Goal: Navigation & Orientation: Find specific page/section

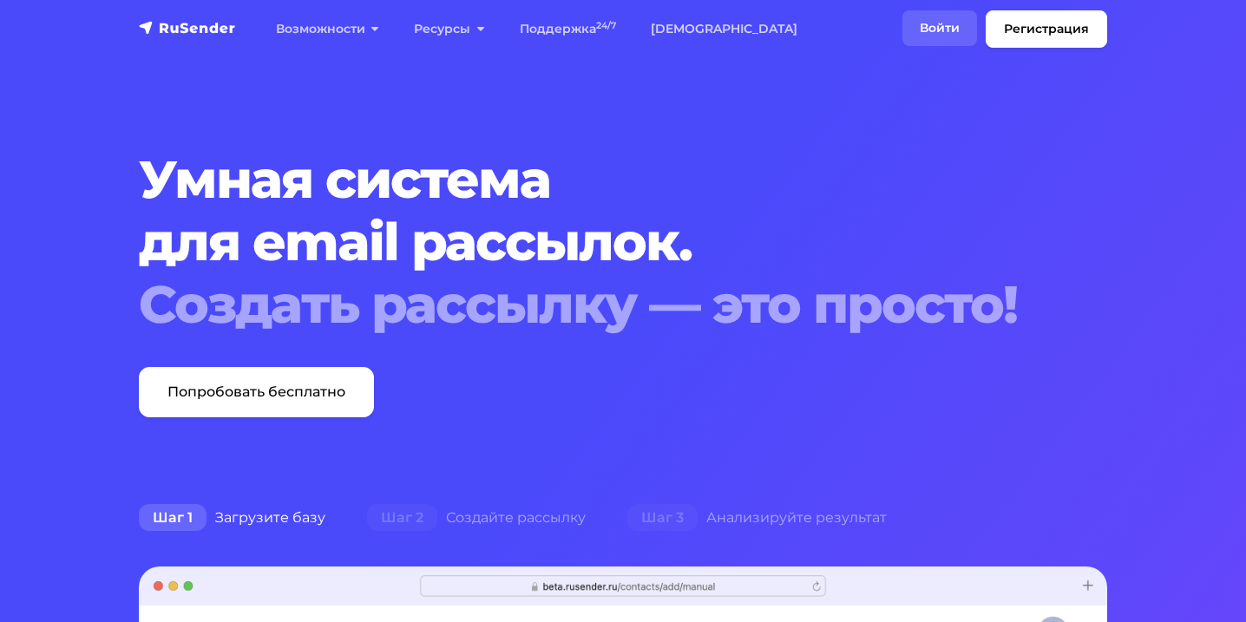
click at [918, 18] on link "Войти" at bounding box center [939, 28] width 75 height 36
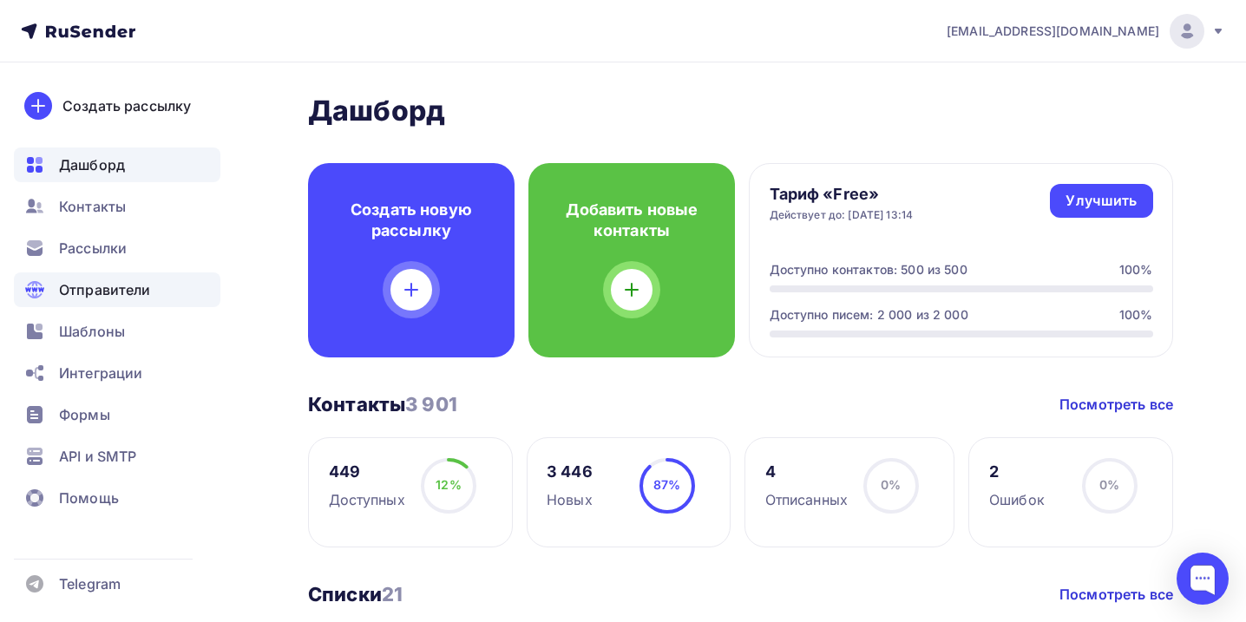
click at [78, 288] on span "Отправители" at bounding box center [105, 289] width 92 height 21
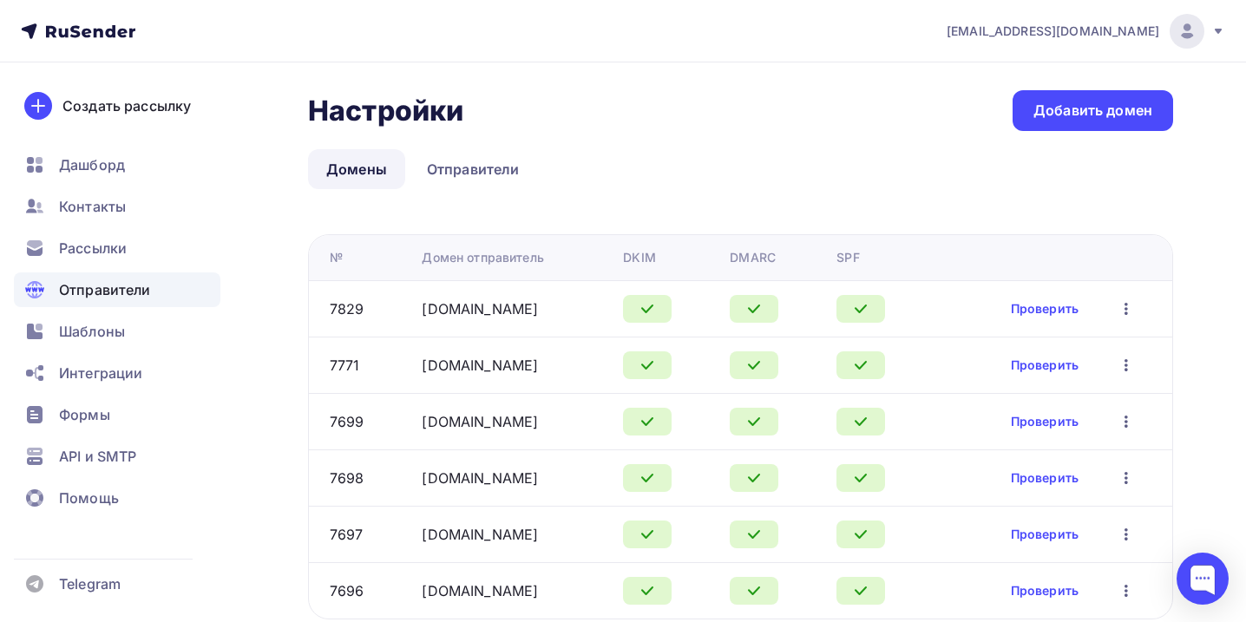
scroll to position [67, 0]
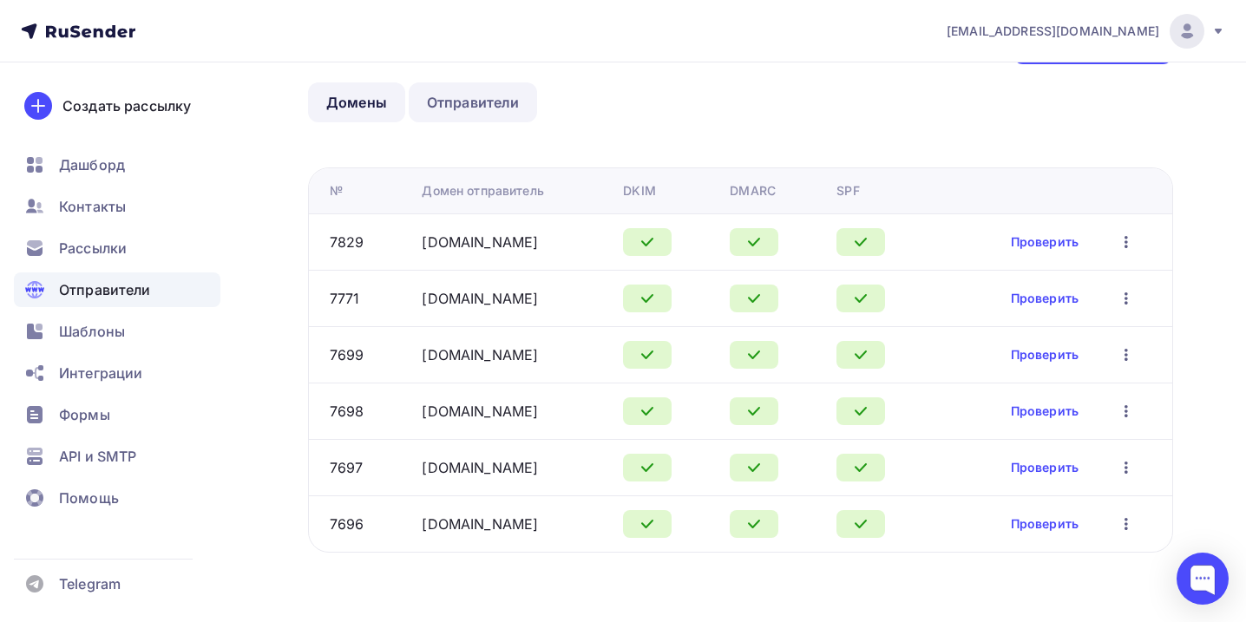
click at [459, 104] on link "Отправители" at bounding box center [473, 102] width 129 height 40
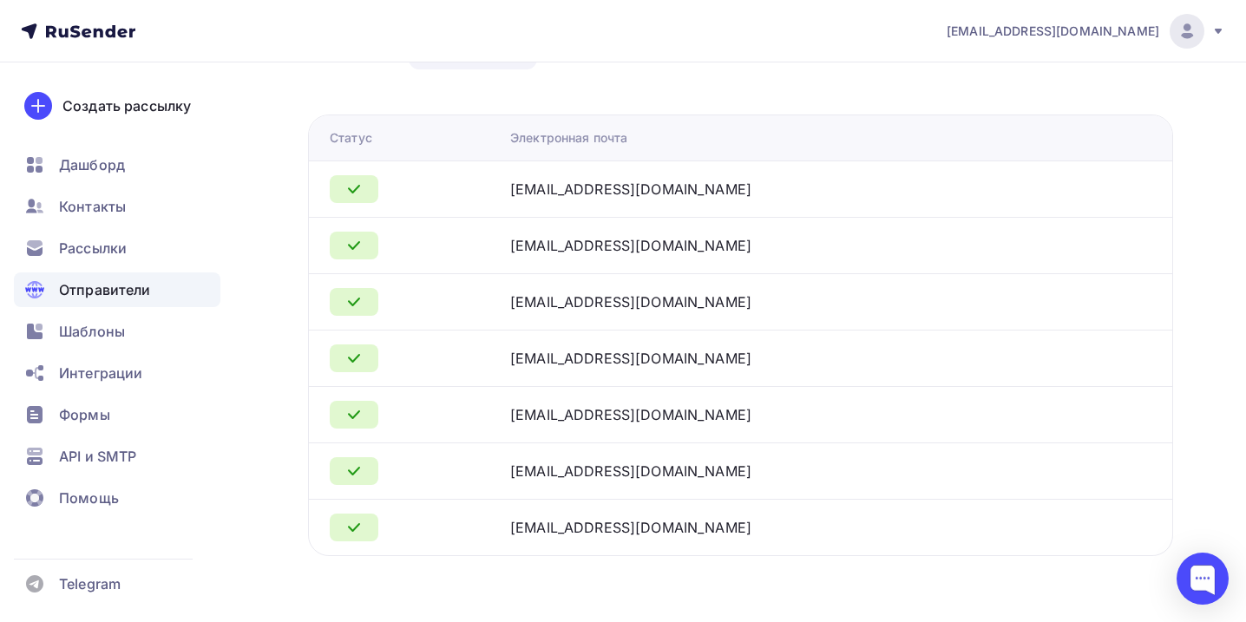
scroll to position [123, 0]
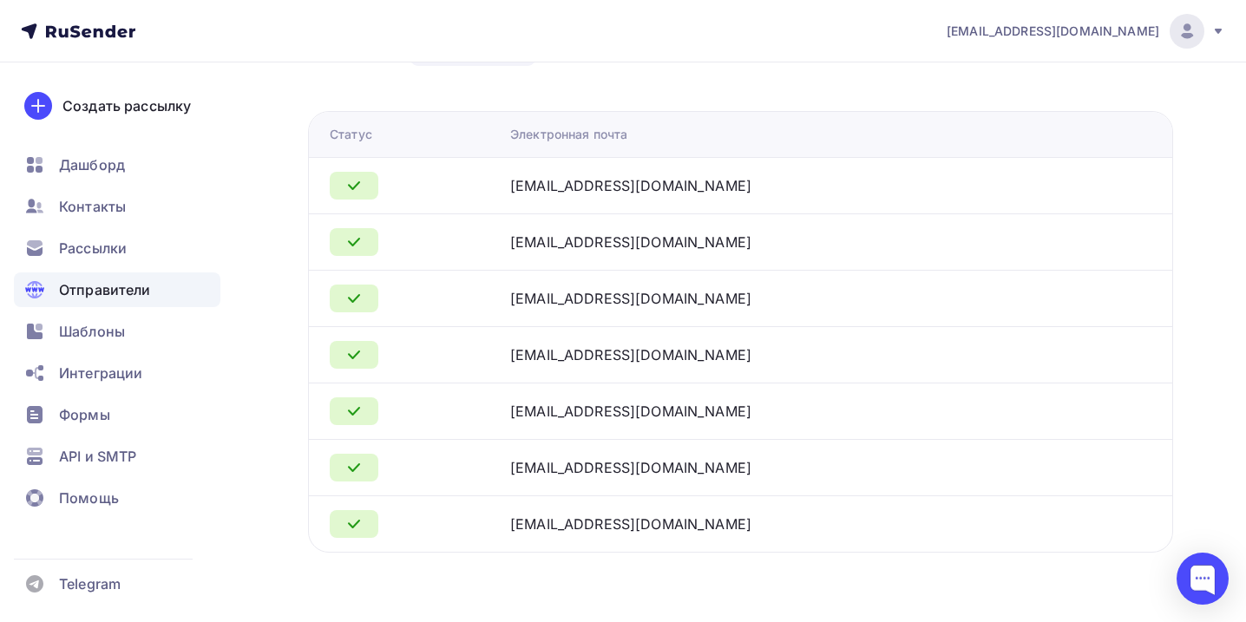
drag, startPoint x: 538, startPoint y: 357, endPoint x: 787, endPoint y: 357, distance: 249.0
click at [787, 357] on td "info@belkin-franchise.ru" at bounding box center [793, 354] width 580 height 56
click at [542, 347] on div "info@belkin-franchise.ru" at bounding box center [630, 354] width 241 height 21
drag, startPoint x: 575, startPoint y: 354, endPoint x: 609, endPoint y: 364, distance: 35.2
click at [609, 364] on div "info@belkin-franchise.ru" at bounding box center [630, 354] width 241 height 21
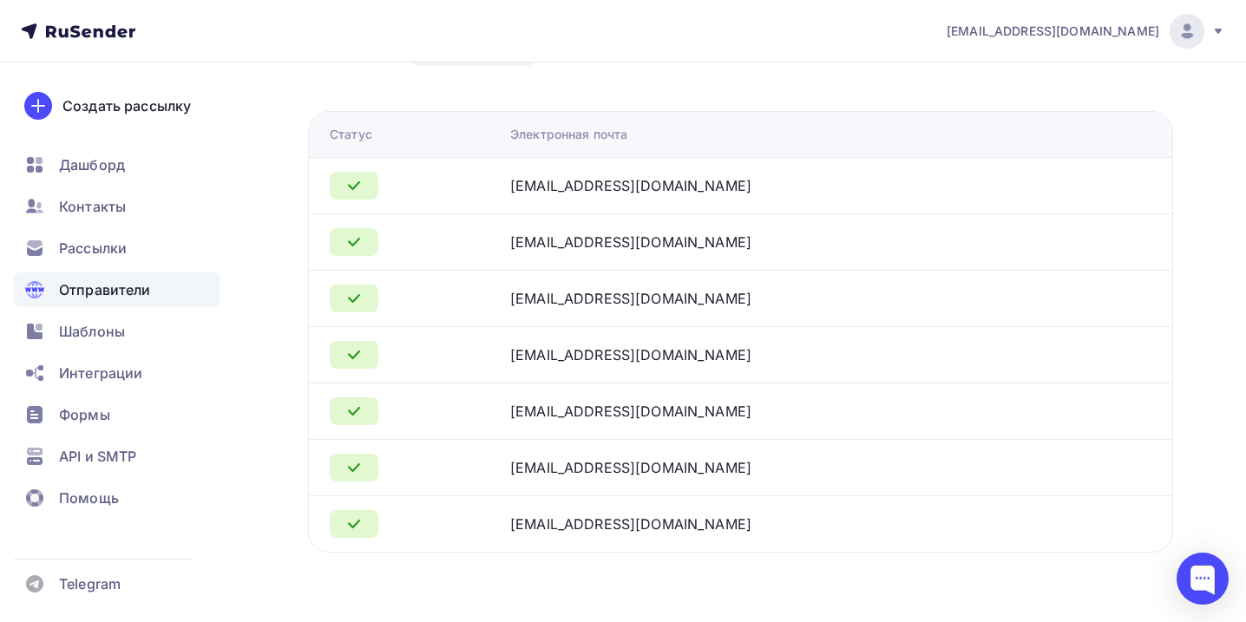
click at [698, 364] on div "info@belkin-franchise.ru" at bounding box center [630, 354] width 241 height 21
drag, startPoint x: 523, startPoint y: 350, endPoint x: 700, endPoint y: 367, distance: 177.8
click at [699, 367] on tr "info@belkin-franchise.ru" at bounding box center [740, 354] width 863 height 56
click at [724, 361] on div "info@belkin-franchise.ru" at bounding box center [727, 354] width 434 height 21
drag, startPoint x: 529, startPoint y: 347, endPoint x: 763, endPoint y: 351, distance: 233.4
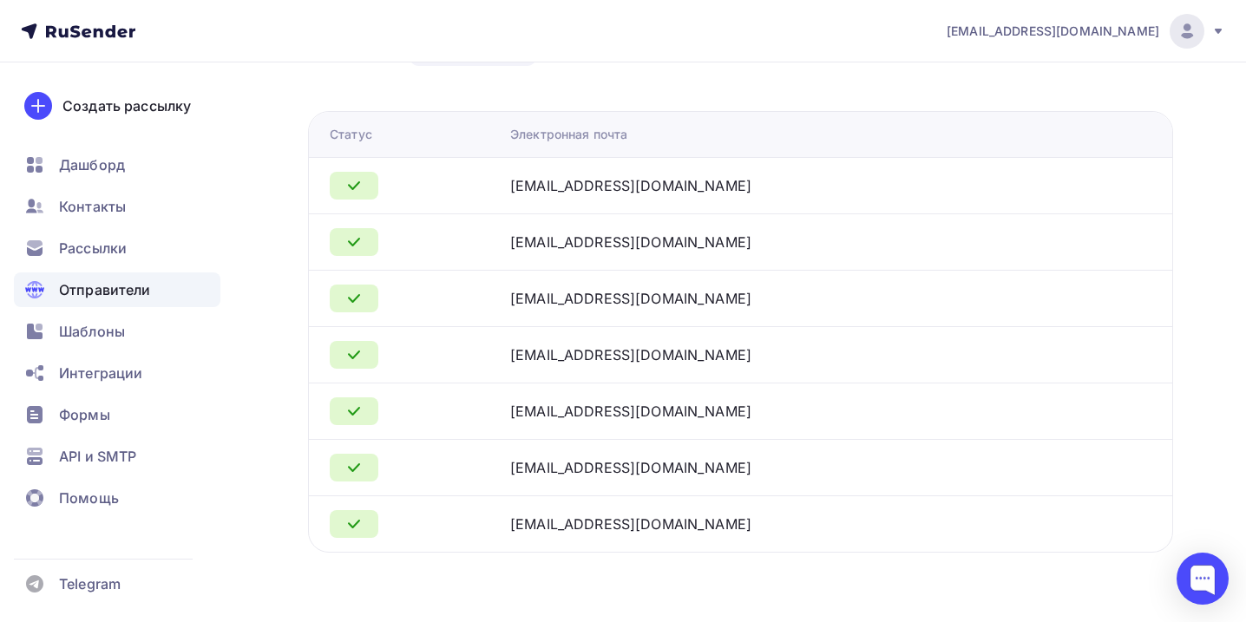
click at [763, 351] on tr "info@belkin-franchise.ru" at bounding box center [740, 354] width 863 height 56
click at [695, 355] on div "info@belkin-franchise.ru" at bounding box center [630, 354] width 241 height 21
click at [114, 207] on span "Контакты" at bounding box center [92, 206] width 67 height 21
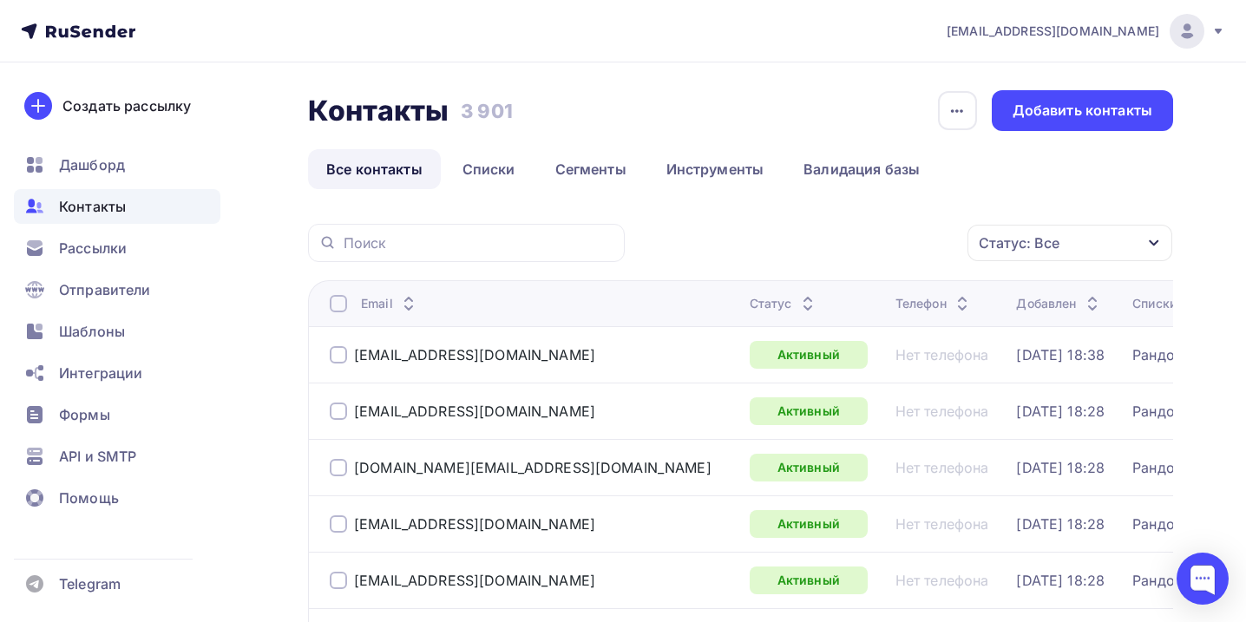
drag, startPoint x: 458, startPoint y: 107, endPoint x: 537, endPoint y: 107, distance: 79.0
click at [537, 107] on div "Контакты Контакты 3 901 3 901 История импорта Добавить контакты" at bounding box center [740, 110] width 865 height 41
click at [519, 114] on div "Контакты Контакты 3 901 3 901 История импорта Добавить контакты" at bounding box center [740, 110] width 865 height 41
click at [685, 145] on div "Контакты Контакты 3 901 3 901 История импорта Добавить контакты Все контакты Сп…" at bounding box center [740, 139] width 865 height 99
click at [94, 369] on span "Интеграции" at bounding box center [100, 373] width 83 height 21
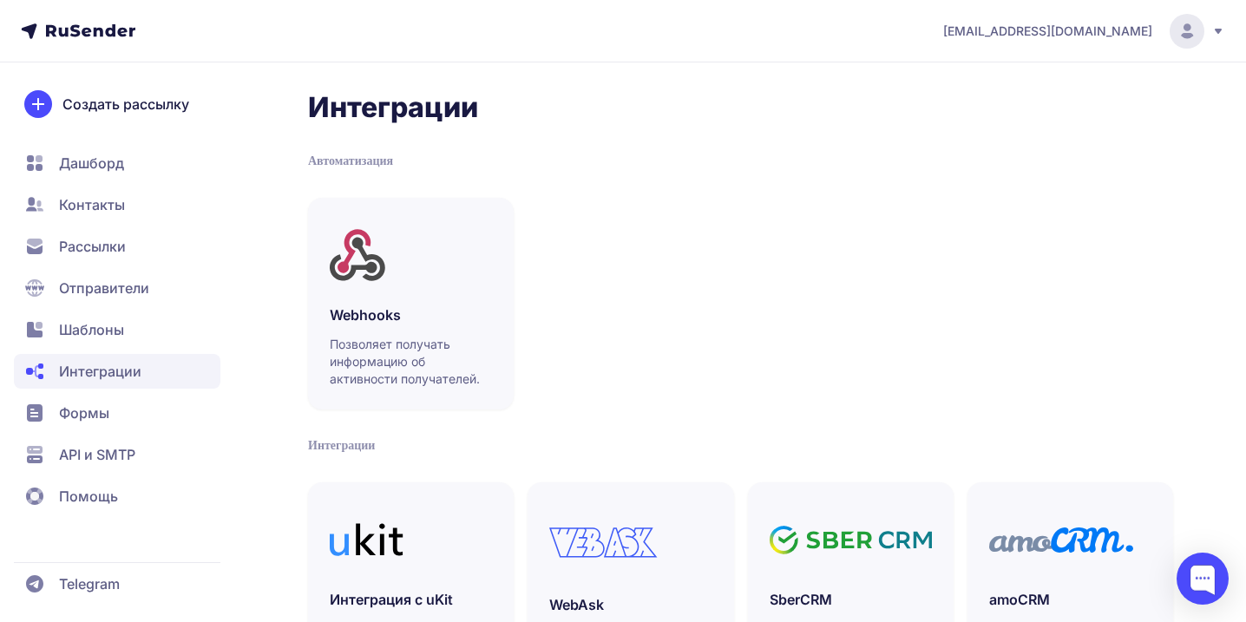
click at [95, 407] on span "Формы" at bounding box center [84, 413] width 50 height 21
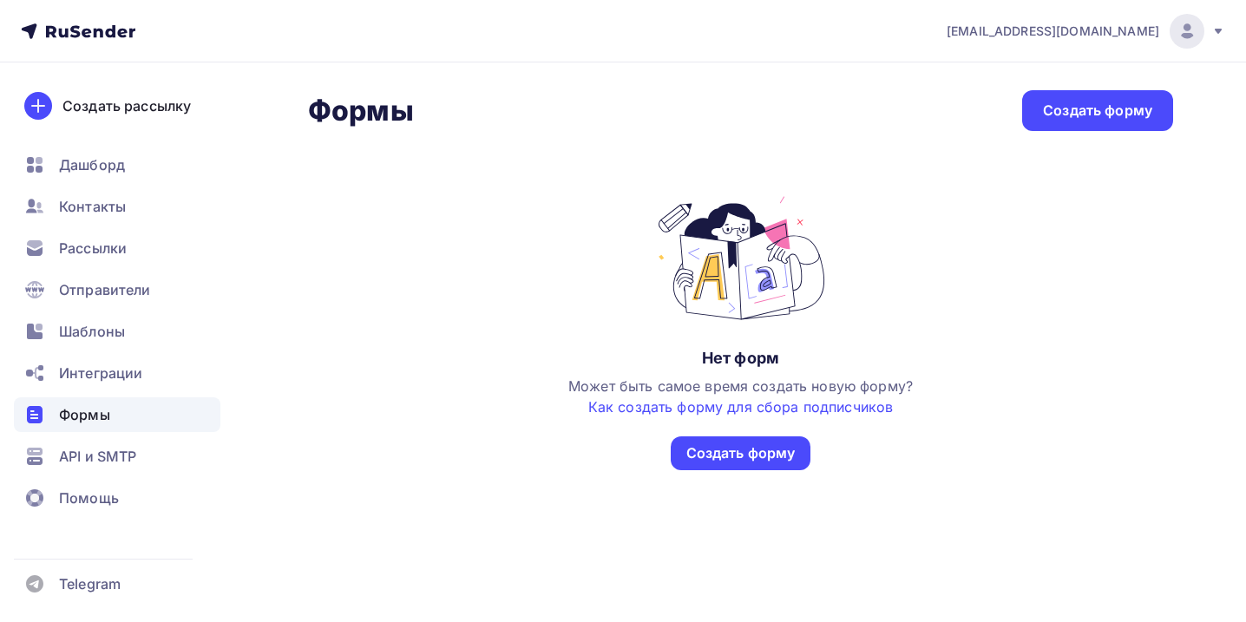
click at [104, 321] on span "Шаблоны" at bounding box center [92, 331] width 66 height 21
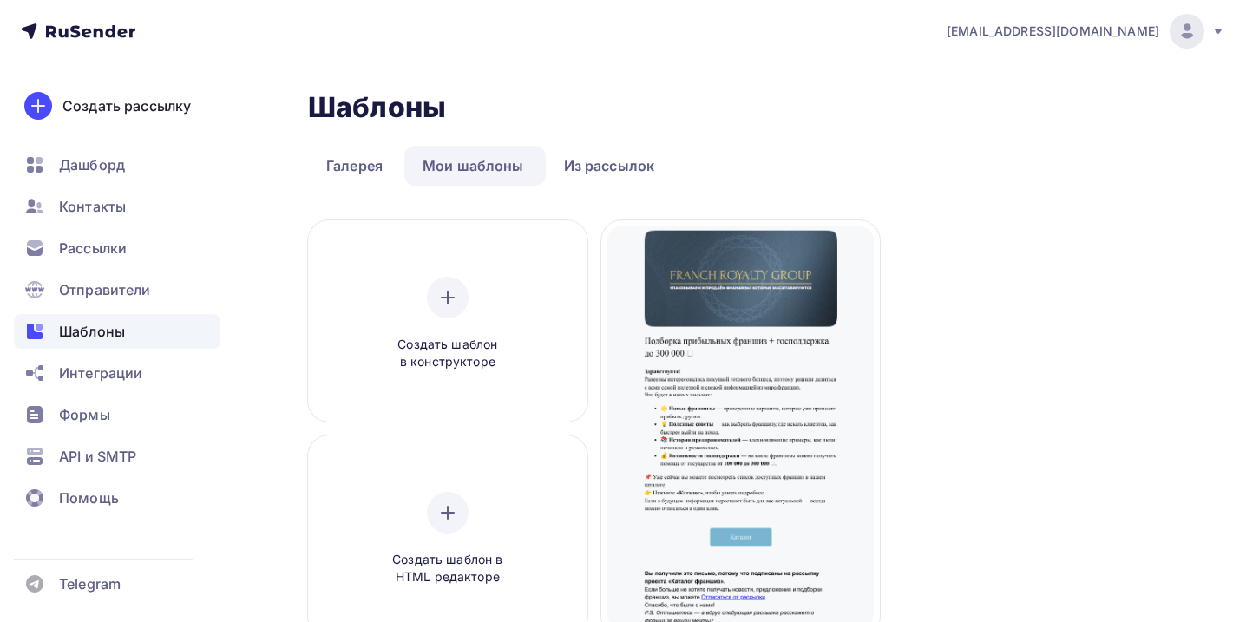
click at [95, 329] on span "Шаблоны" at bounding box center [92, 331] width 66 height 21
click at [609, 177] on link "Из рассылок" at bounding box center [610, 166] width 128 height 40
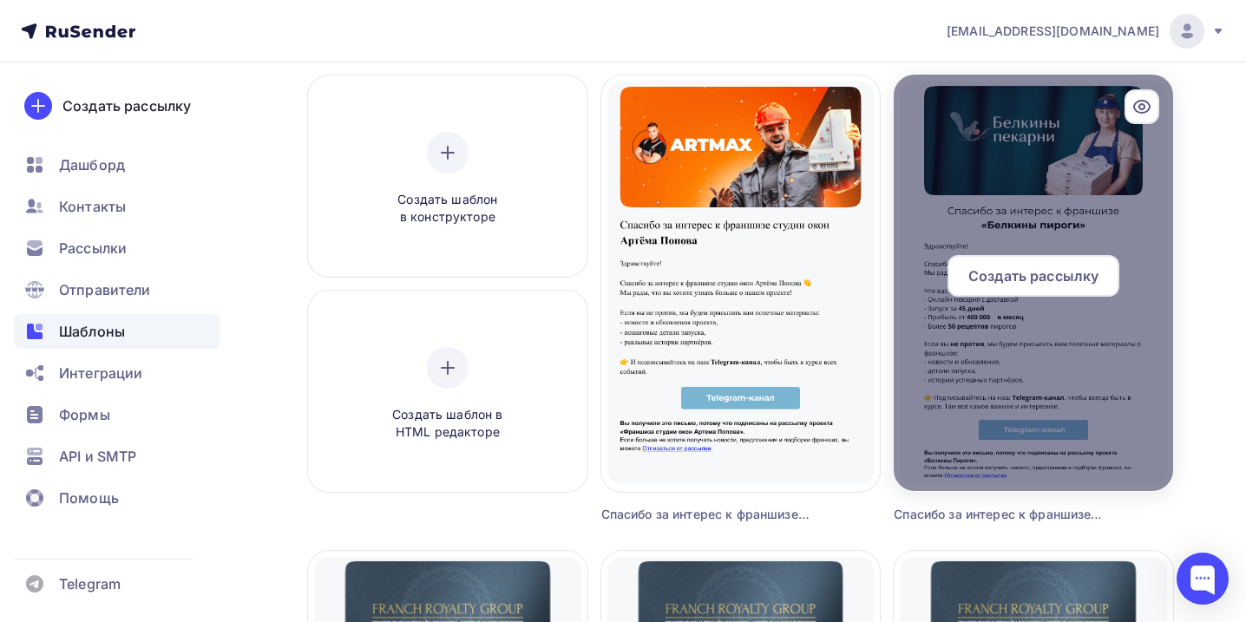
scroll to position [83, 0]
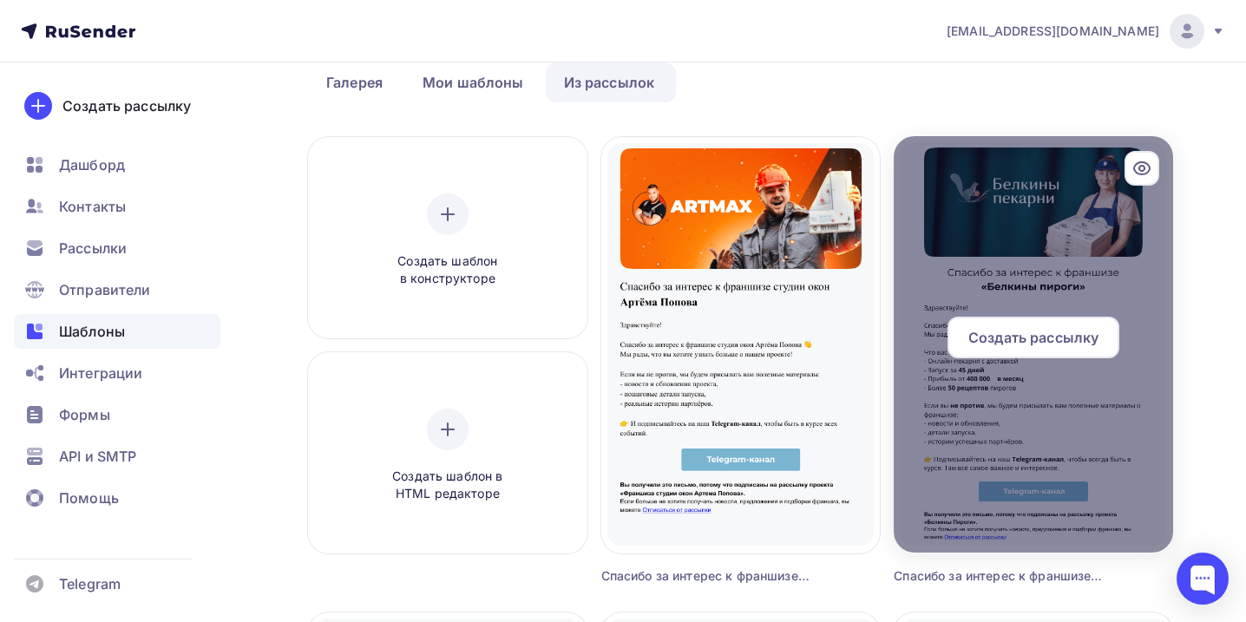
click at [1045, 274] on div at bounding box center [1033, 344] width 279 height 416
click at [1132, 165] on icon at bounding box center [1141, 168] width 21 height 21
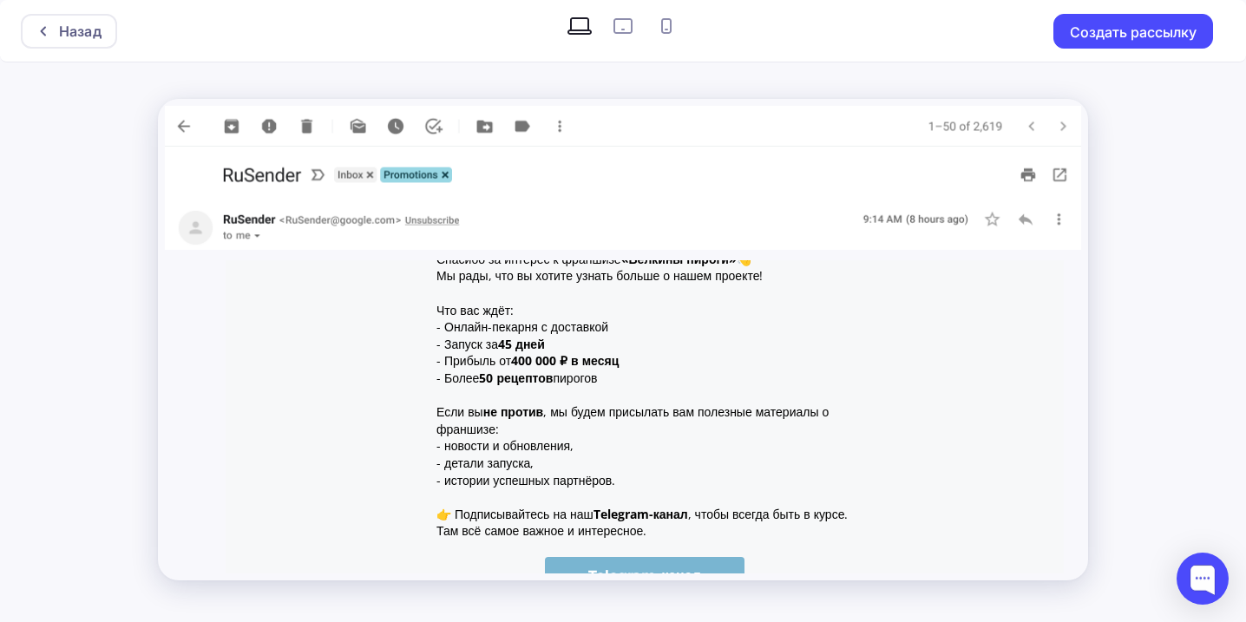
scroll to position [455, 0]
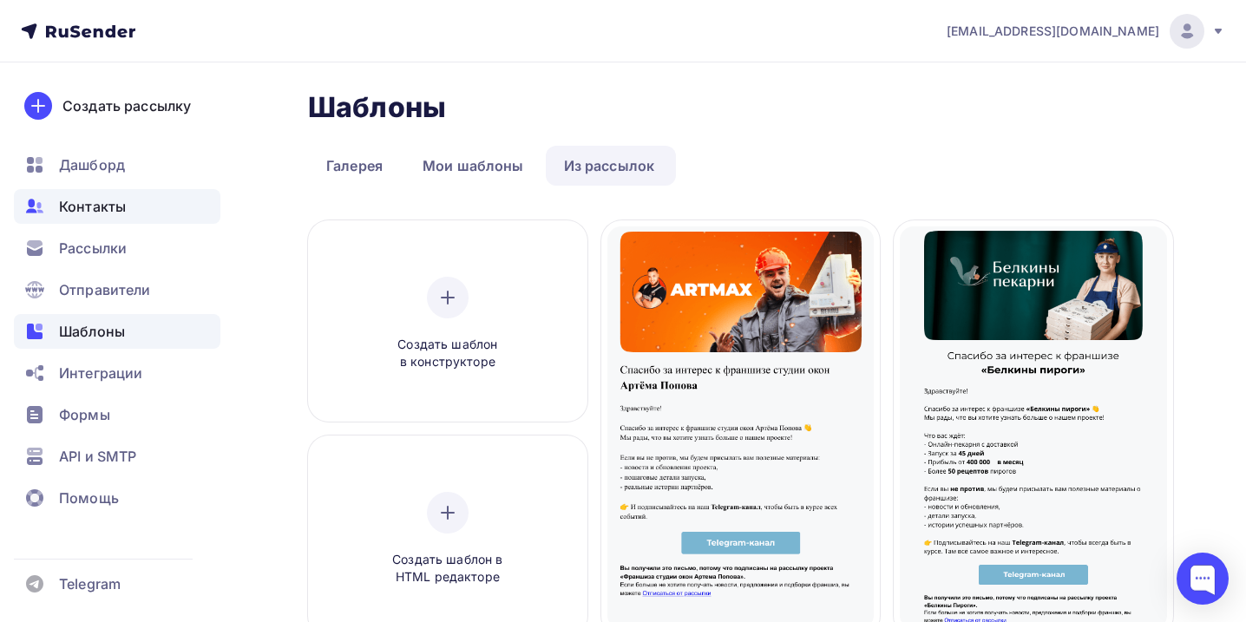
click at [91, 213] on span "Контакты" at bounding box center [92, 206] width 67 height 21
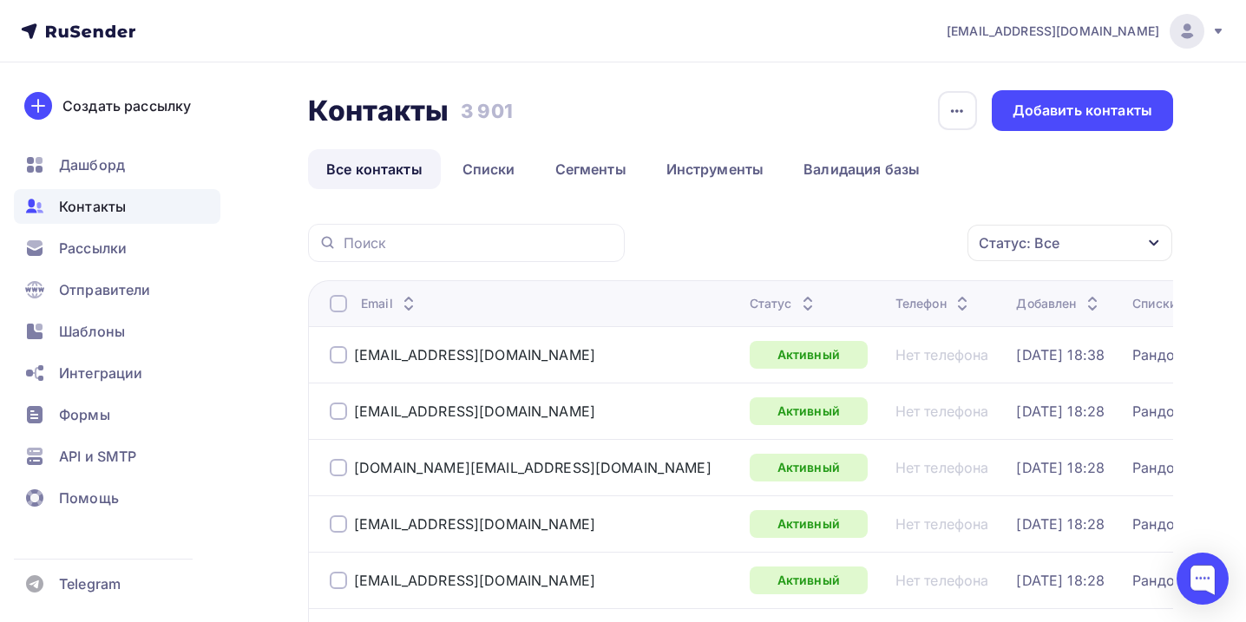
drag, startPoint x: 466, startPoint y: 115, endPoint x: 556, endPoint y: 115, distance: 90.2
click at [556, 115] on div "Контакты Контакты 3 901 3 901 История импорта Добавить контакты" at bounding box center [740, 110] width 865 height 41
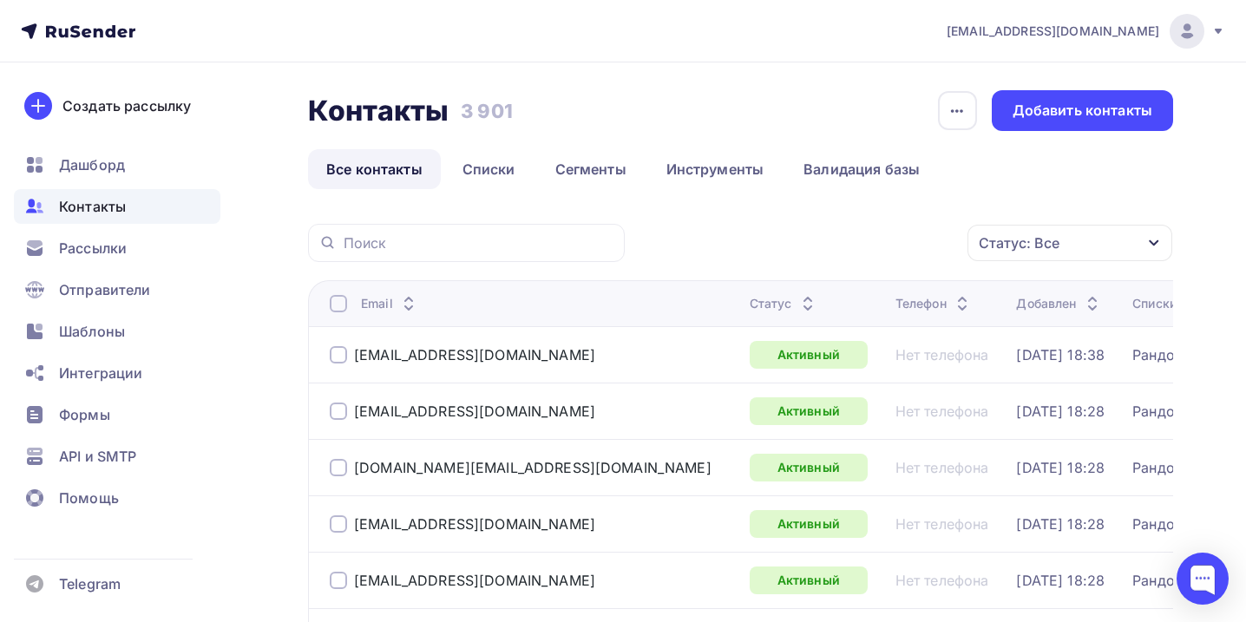
click at [508, 111] on h3 "3 901" at bounding box center [487, 111] width 52 height 24
drag, startPoint x: 457, startPoint y: 111, endPoint x: 583, endPoint y: 111, distance: 125.8
click at [583, 111] on div "Контакты Контакты 3 901 3 901 История импорта Добавить контакты" at bounding box center [740, 110] width 865 height 41
click at [644, 98] on div "Контакты Контакты 3 901 3 901 История импорта Добавить контакты" at bounding box center [740, 110] width 865 height 41
